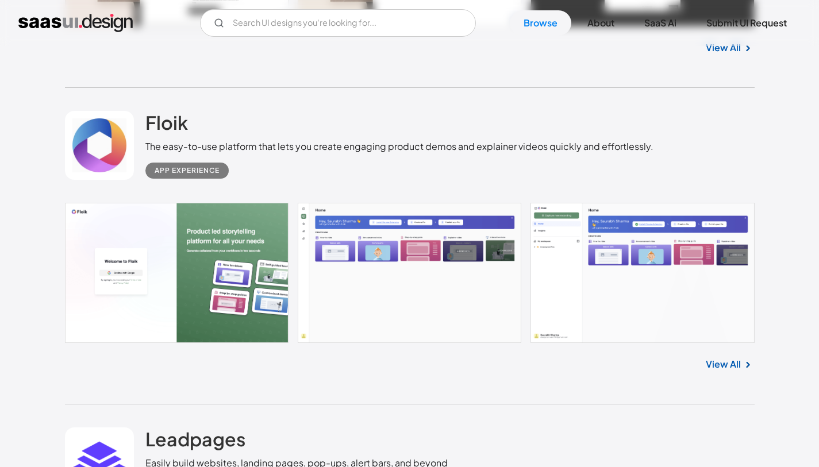
scroll to position [313, 0]
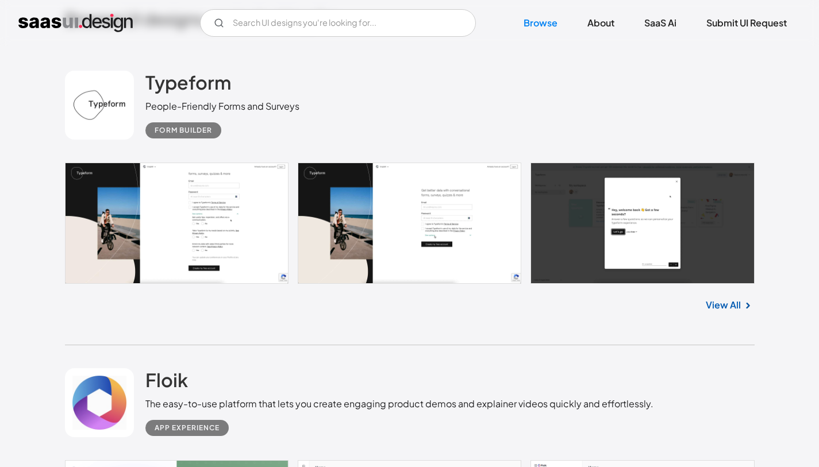
click at [236, 209] on link at bounding box center [410, 223] width 690 height 121
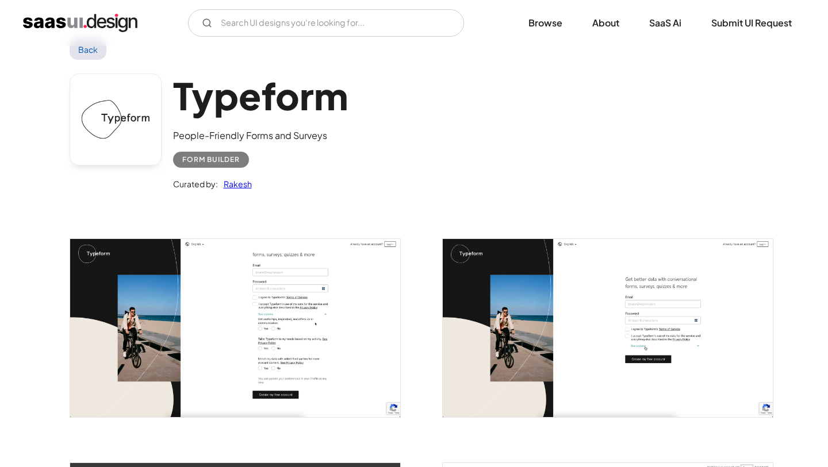
scroll to position [82, 0]
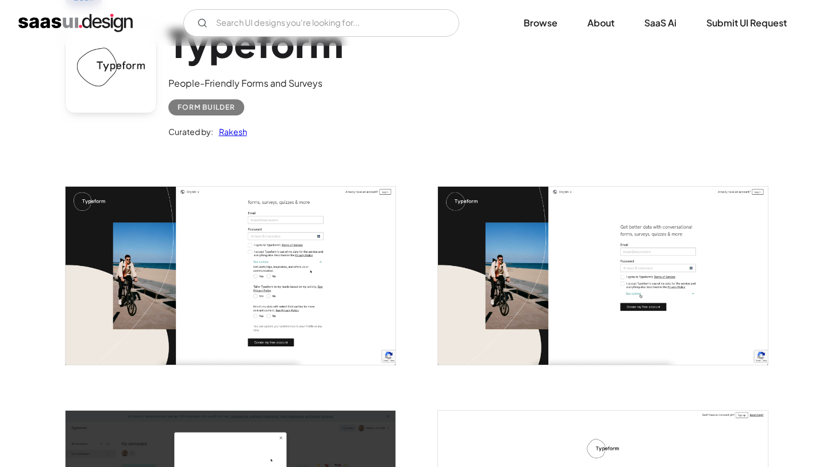
click at [316, 274] on img "open lightbox" at bounding box center [231, 276] width 330 height 178
